Goal: Find contact information: Find contact information

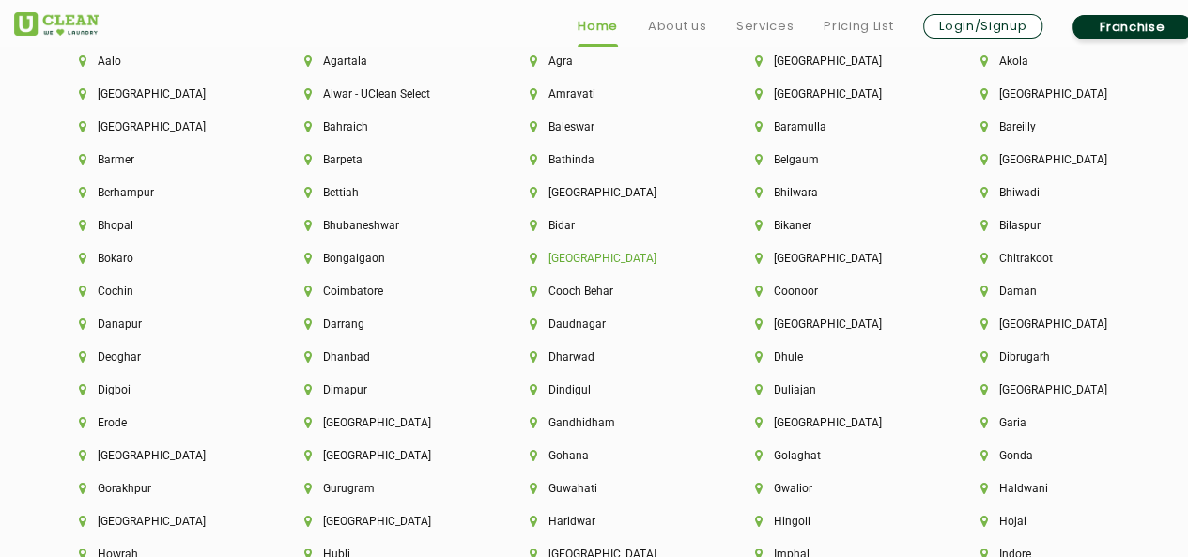
scroll to position [4227, 0]
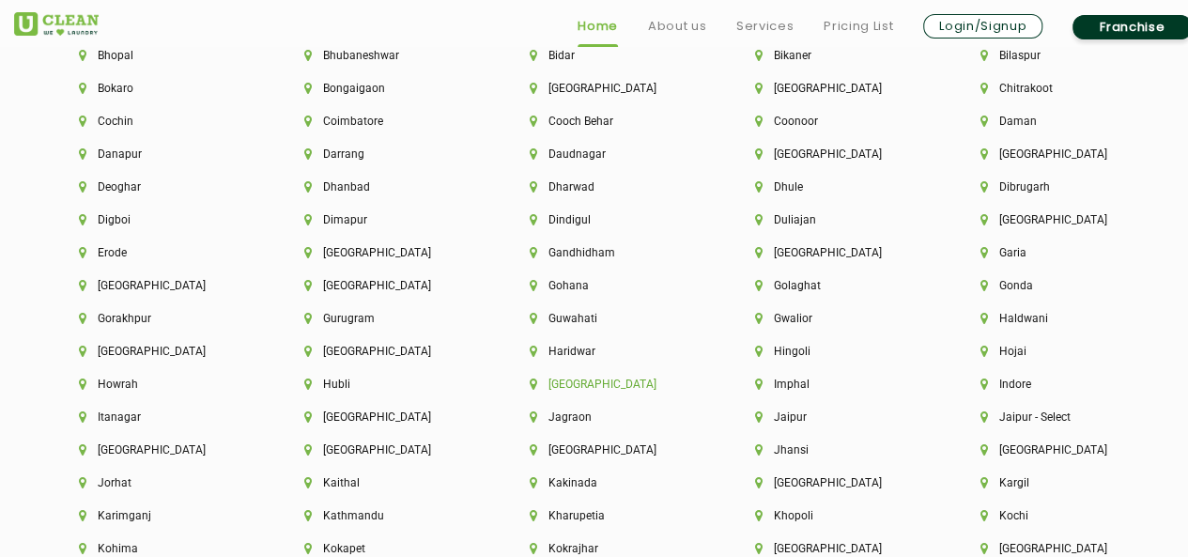
click at [586, 391] on li "[GEOGRAPHIC_DATA]" at bounding box center [611, 384] width 162 height 13
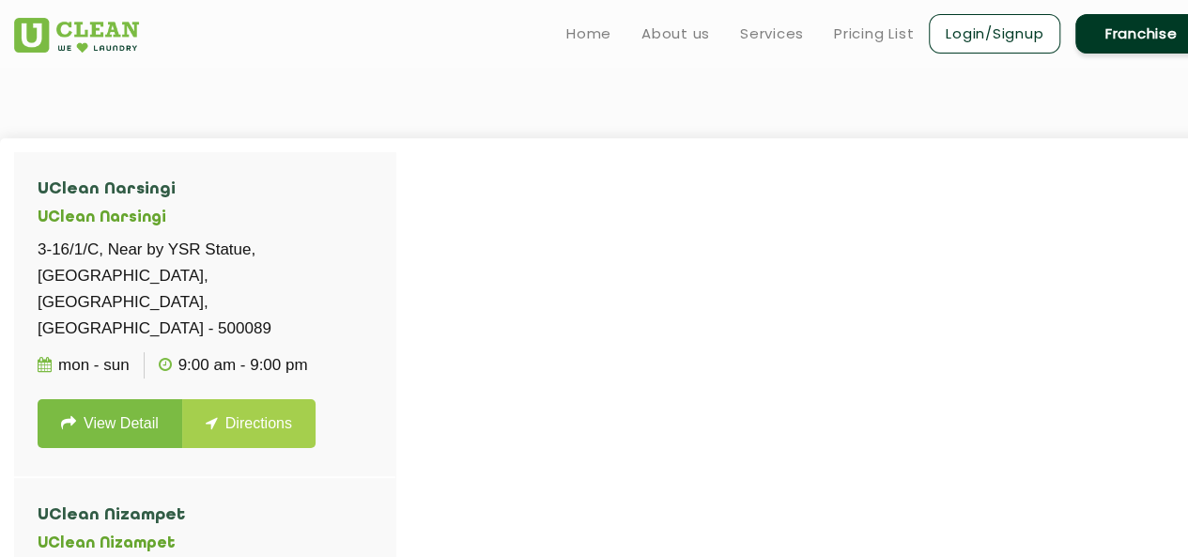
scroll to position [452, 0]
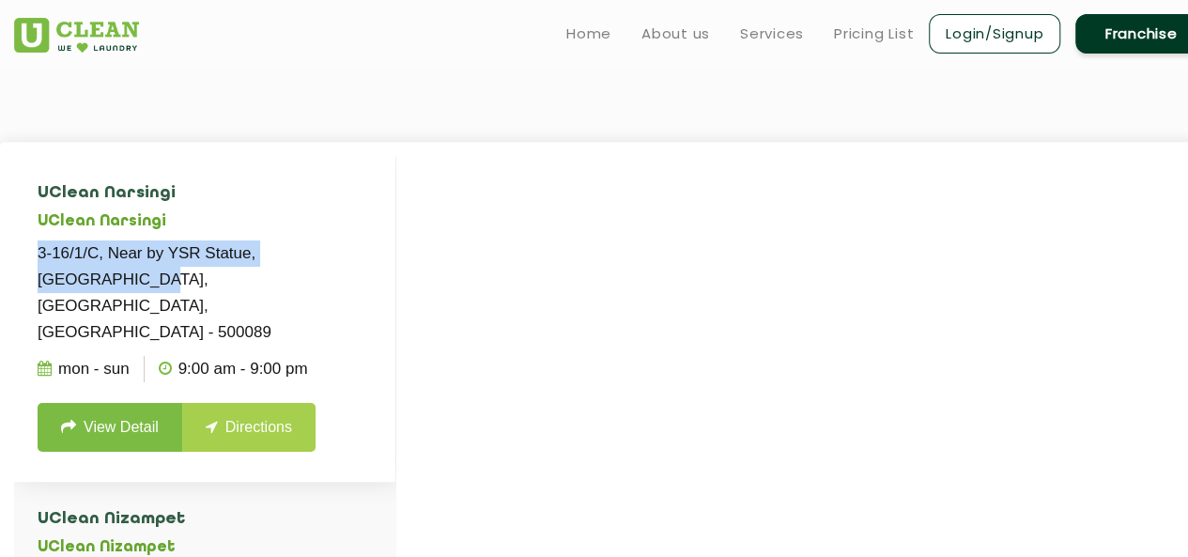
drag, startPoint x: 38, startPoint y: 251, endPoint x: 366, endPoint y: 235, distance: 329.2
click at [370, 238] on li "UClean Narsingi UClean Narsingi 3-16/1/C, Near by YSR Statue, [GEOGRAPHIC_DATA]…" at bounding box center [204, 319] width 381 height 326
copy p "3-16/1/C, Near by YSR Statue, Beside Nirmala"
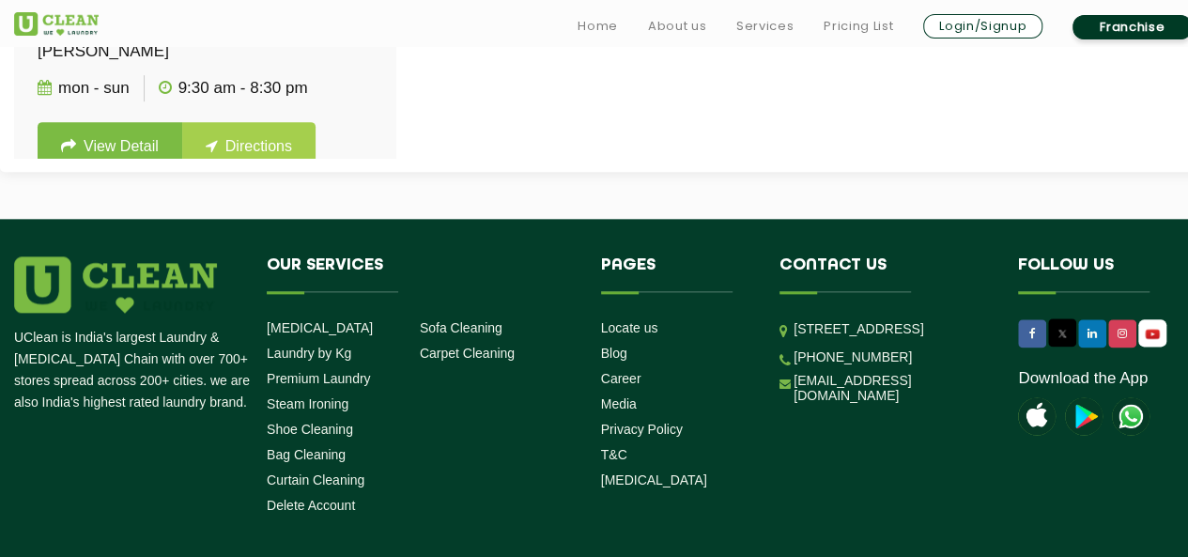
scroll to position [1011, 0]
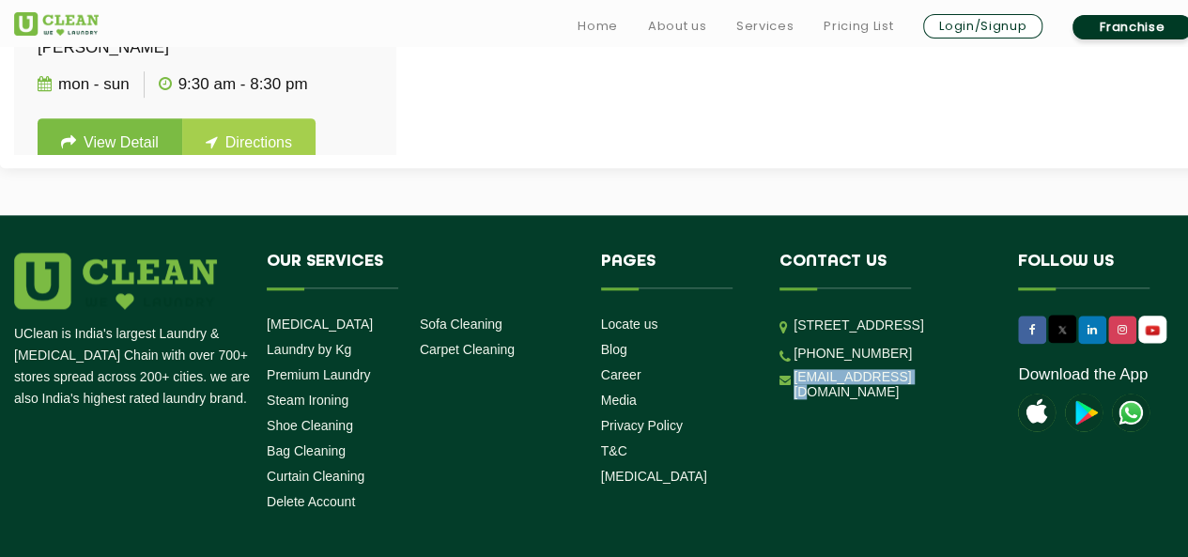
drag, startPoint x: 936, startPoint y: 442, endPoint x: 793, endPoint y: 449, distance: 142.9
click at [793, 400] on li "[EMAIL_ADDRESS][DOMAIN_NAME]" at bounding box center [885, 384] width 210 height 31
copy link "[EMAIL_ADDRESS][DOMAIN_NAME]"
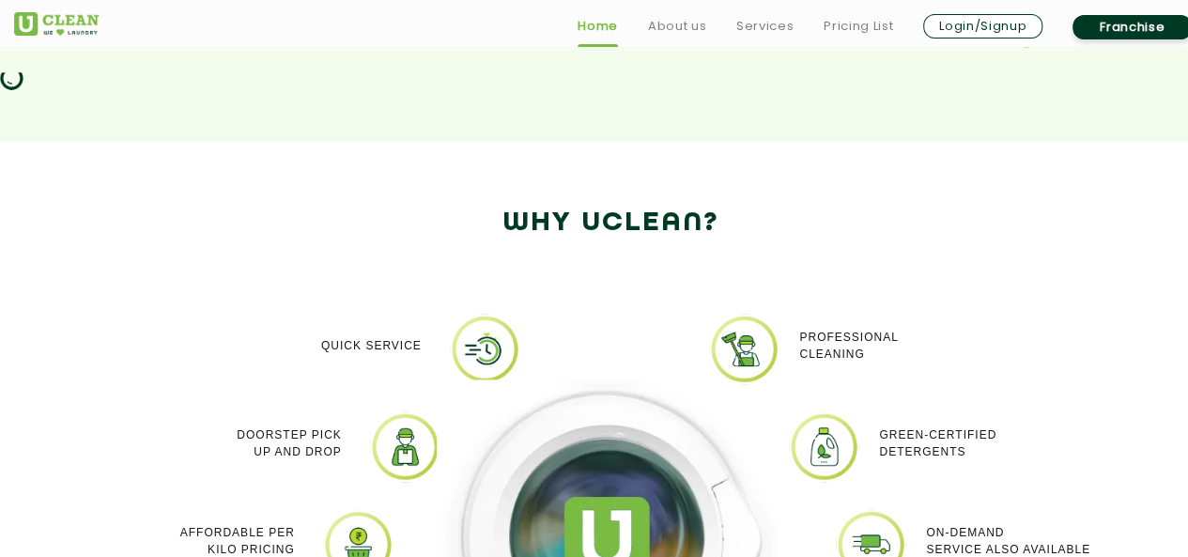
scroll to position [3068, 0]
